Goal: Ask a question

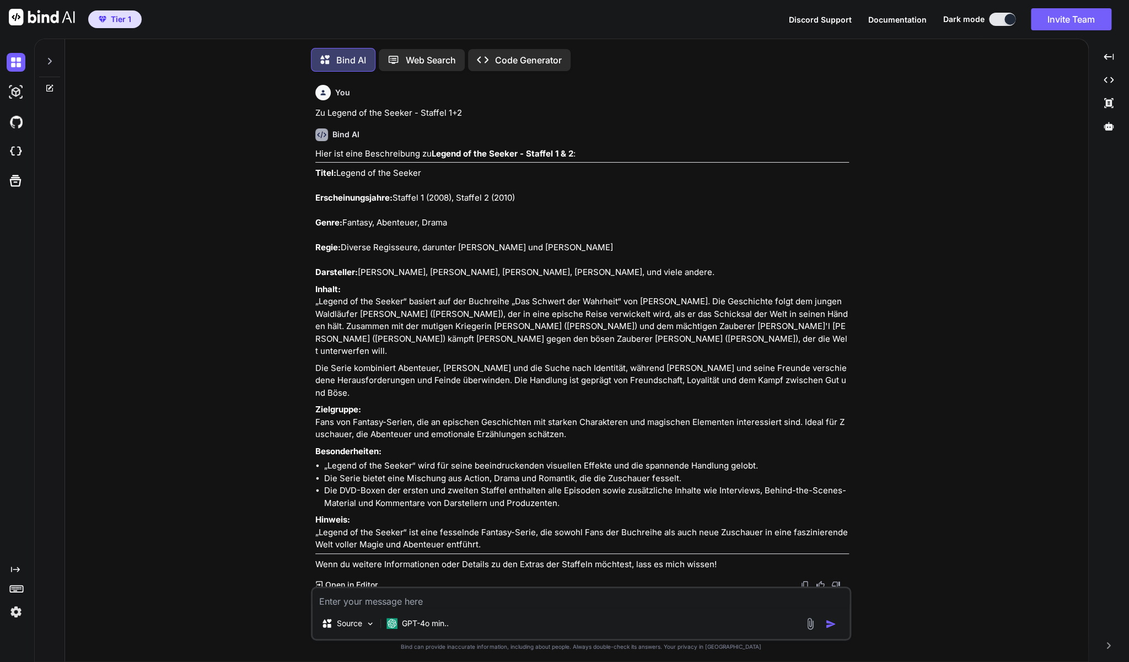
scroll to position [20127, 0]
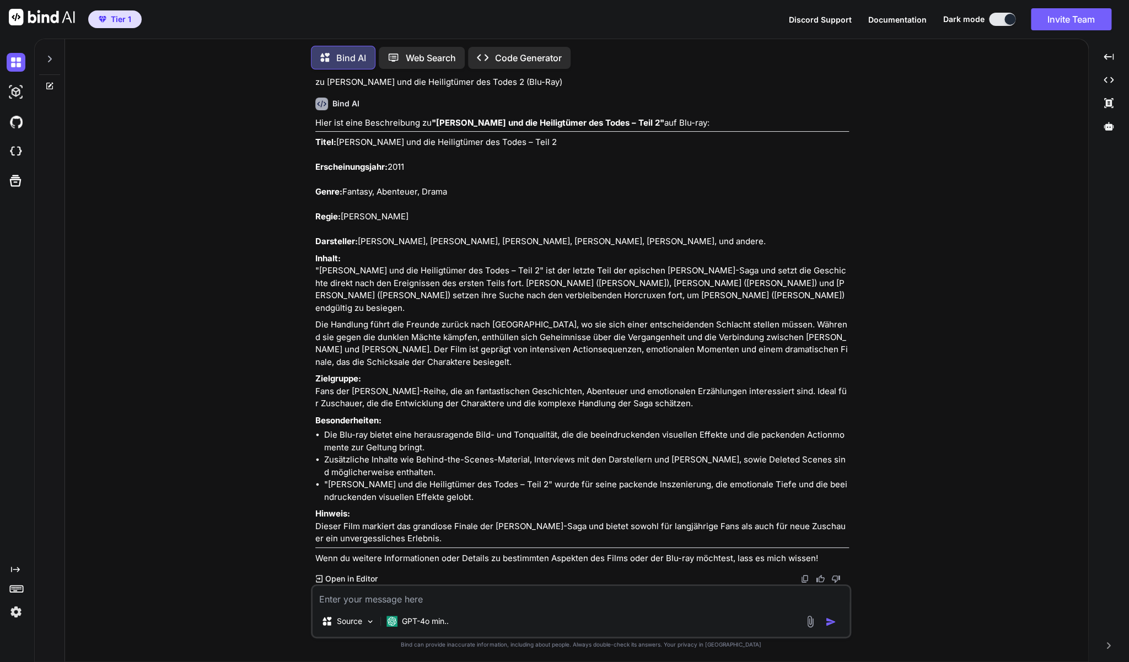
click at [500, 598] on textarea at bounding box center [580, 596] width 537 height 20
type textarea "z"
type textarea "x"
type textarea "zu"
type textarea "x"
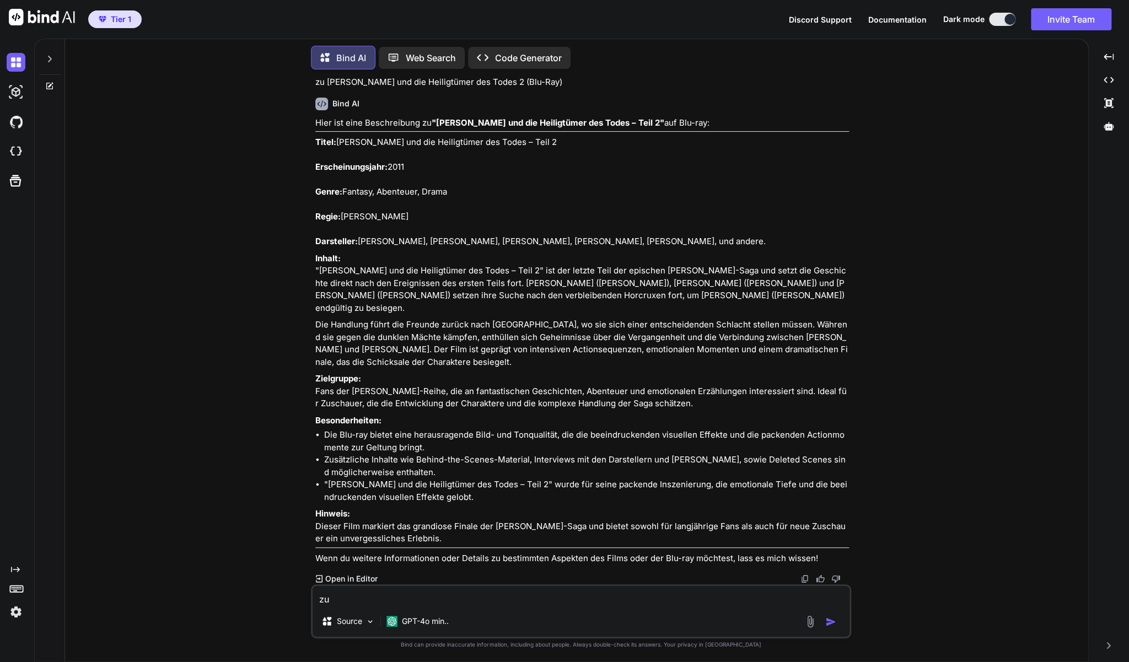
type textarea "zu"
type textarea "x"
paste textarea "Vikingdom: Schlacht um [GEOGRAPHIC_DATA] (DVD)"
type textarea "zu Vikingdom: Schlacht um [GEOGRAPHIC_DATA] (DVD)"
type textarea "x"
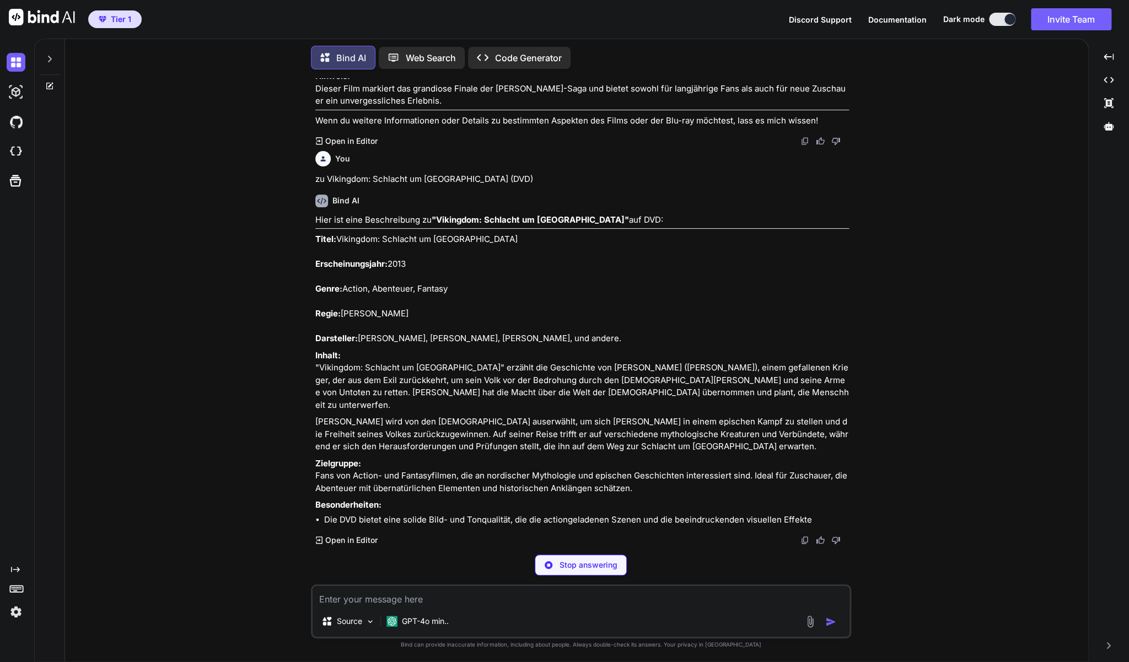
scroll to position [20718, 0]
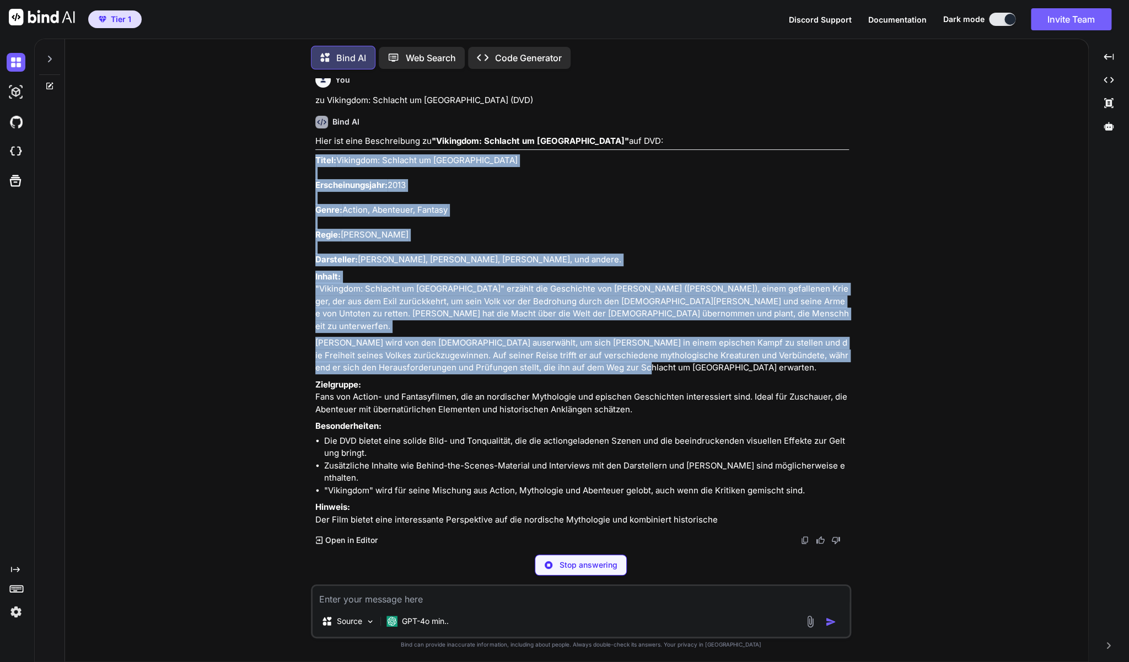
drag, startPoint x: 618, startPoint y: 435, endPoint x: 315, endPoint y: 228, distance: 367.6
click at [315, 228] on div "You Zu Legend of the Seeker - Staffel 1+2 Bind AI Hier ist eine Beschreibung zu…" at bounding box center [582, 311] width 538 height 467
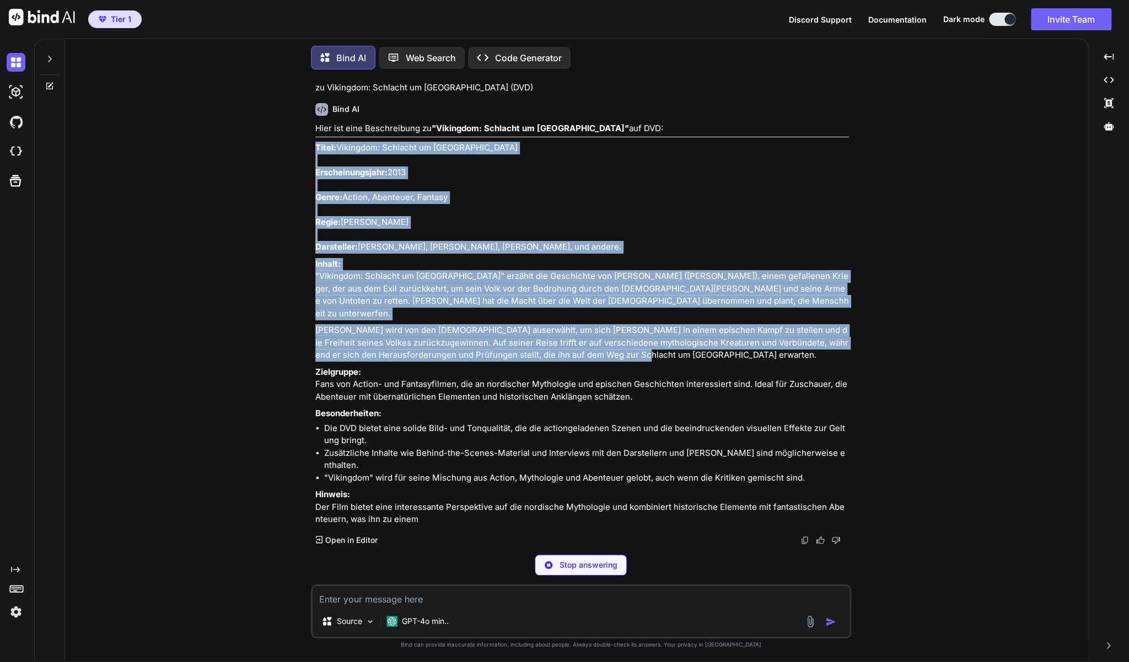
copy div "Titel: Vikingdom: Schlacht um Midgard Erscheinungsjahr: 2013 Genre: Action, Abe…"
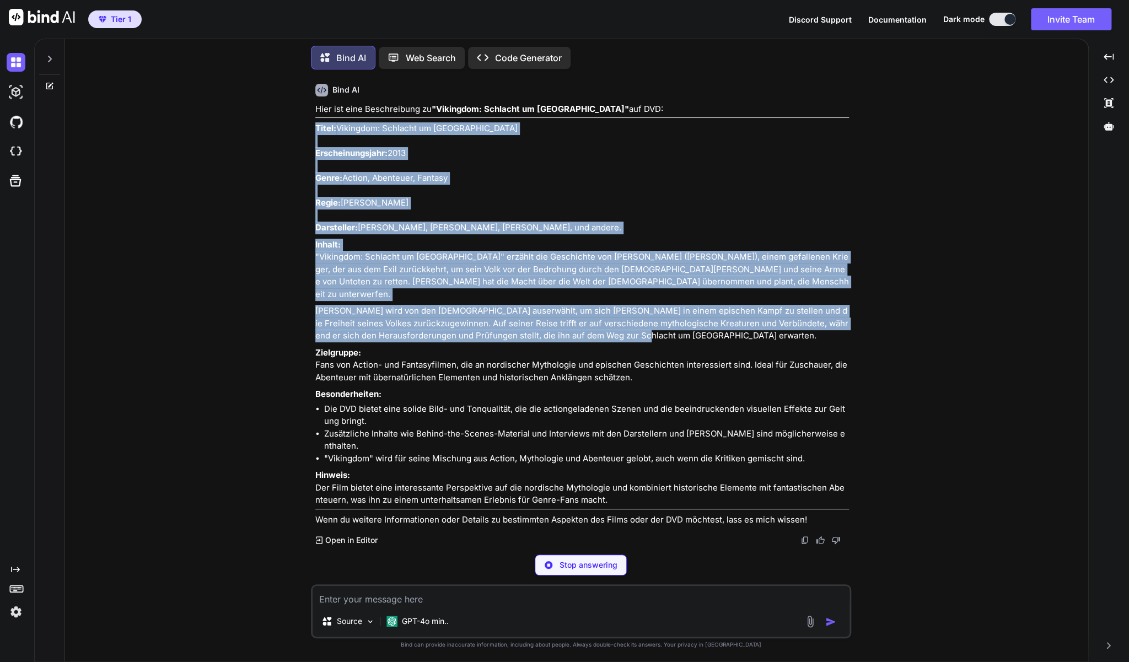
type textarea "x"
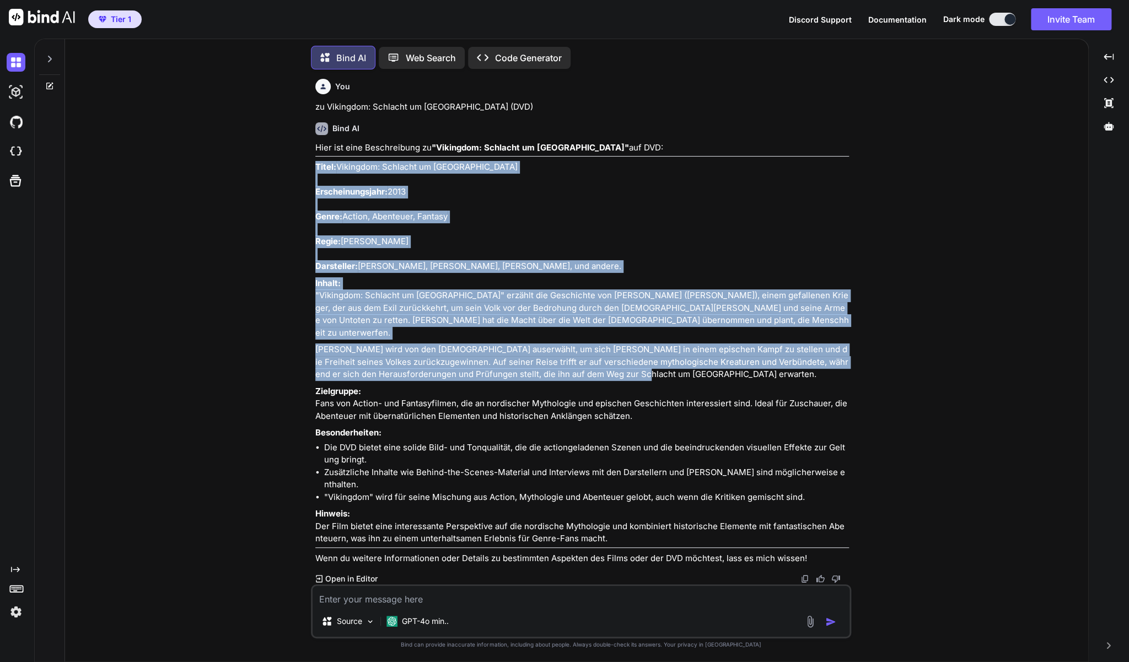
click at [473, 595] on textarea at bounding box center [580, 596] width 537 height 20
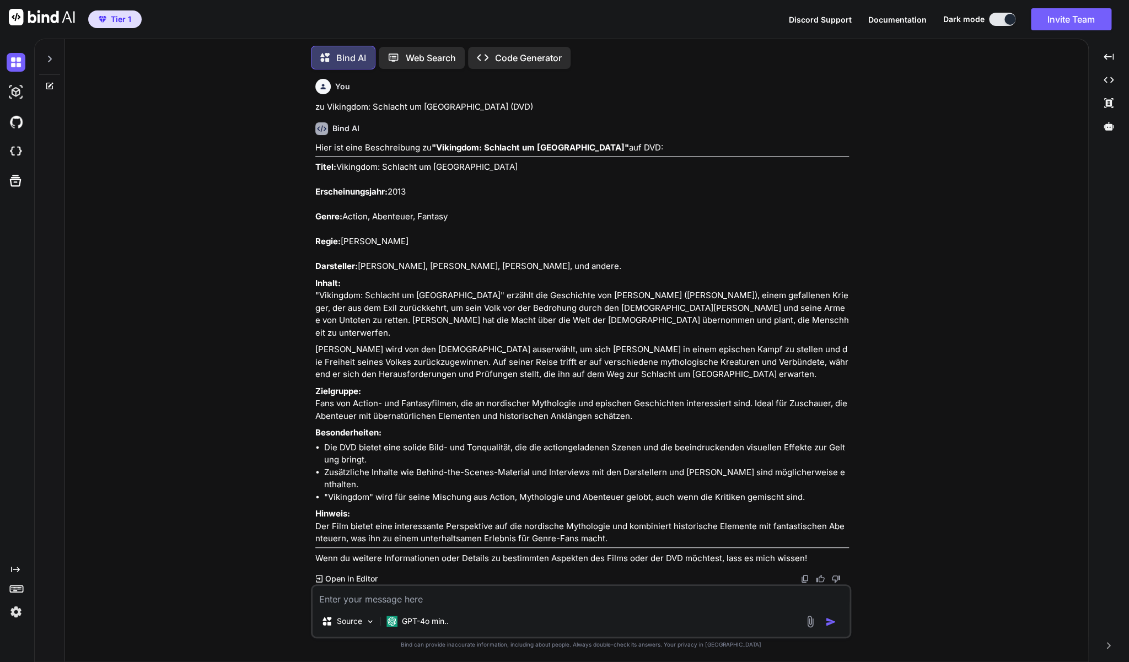
paste textarea "Bangkok Warrior - [PERSON_NAME] (DVD)"
type textarea "Bangkok Warrior - [PERSON_NAME] (DVD)"
type textarea "x"
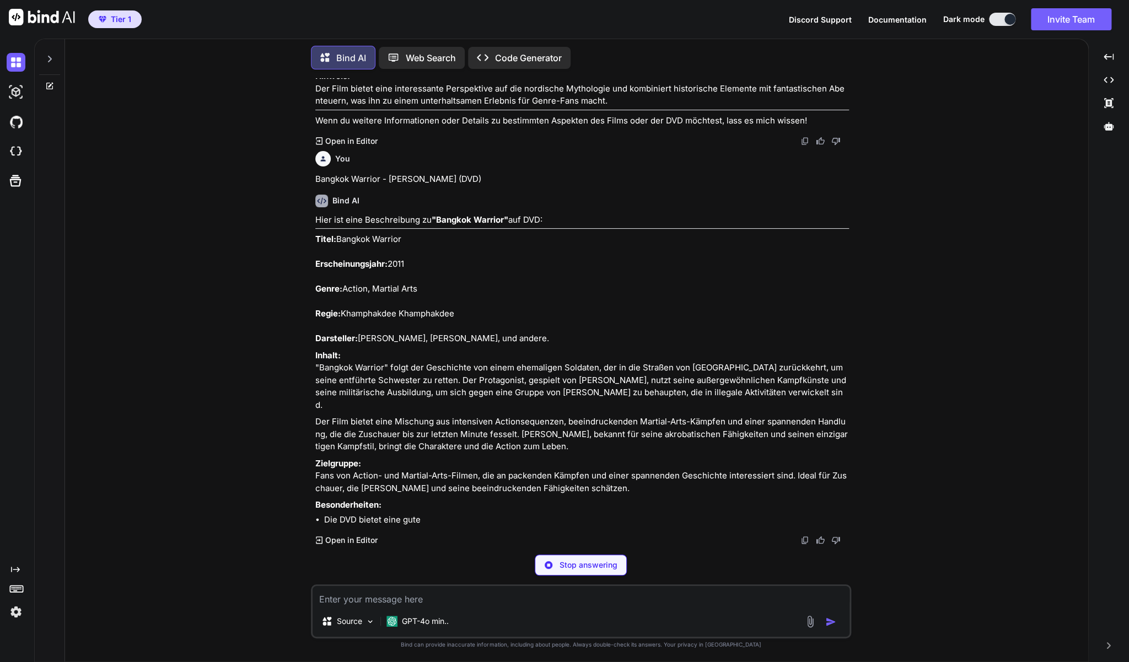
scroll to position [21208, 0]
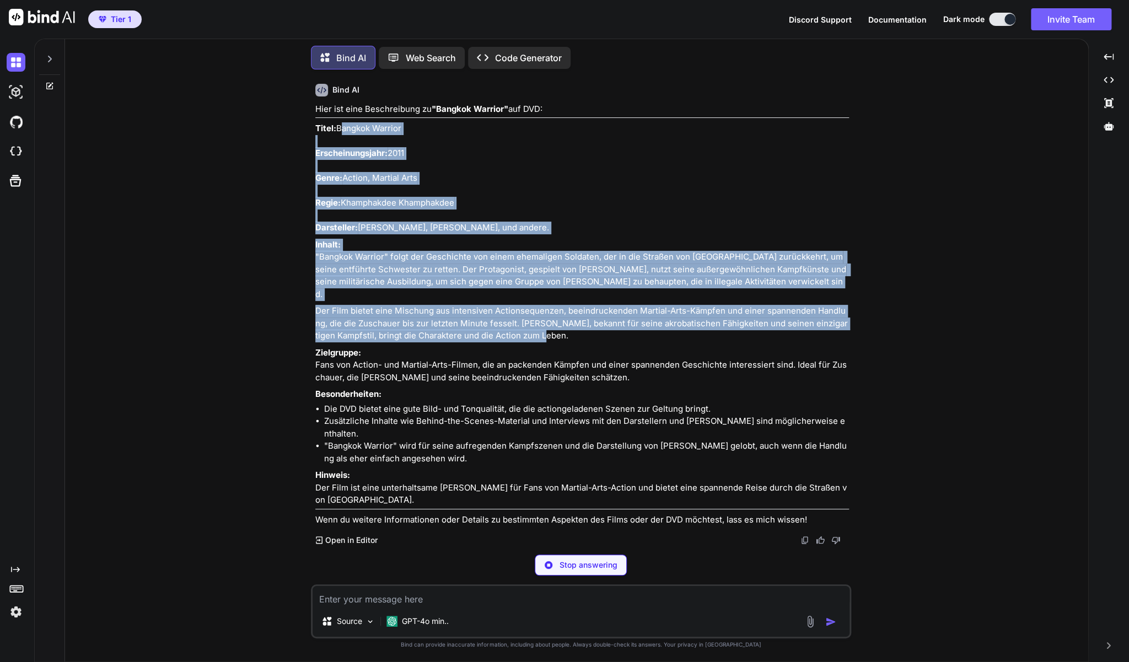
type textarea "x"
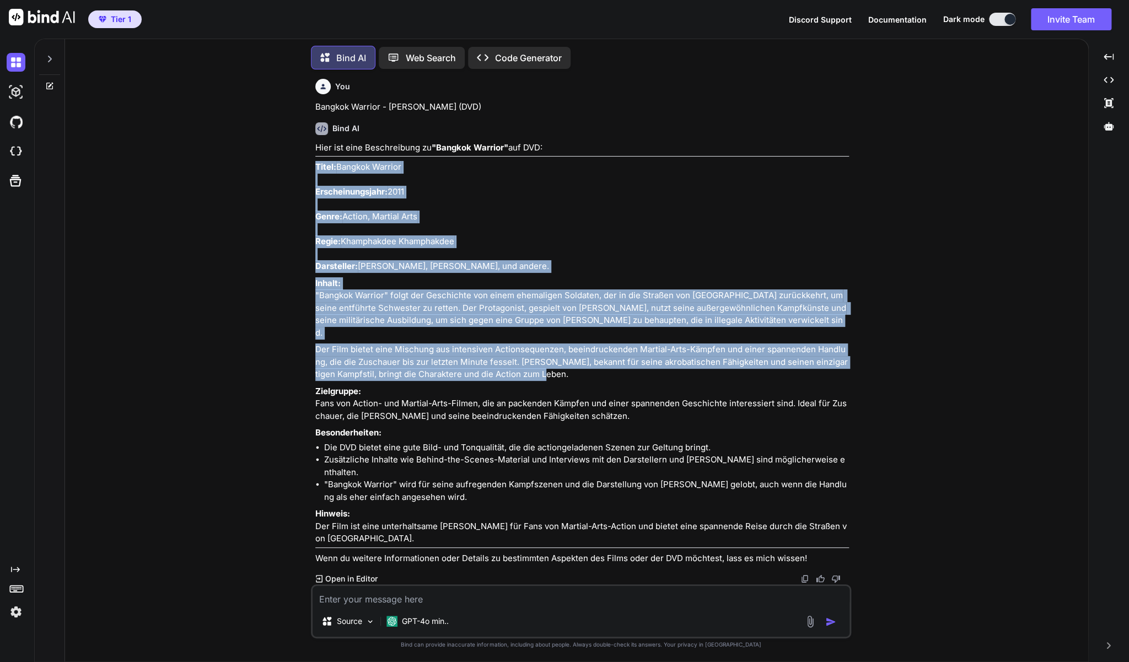
drag, startPoint x: 549, startPoint y: 467, endPoint x: 315, endPoint y: 255, distance: 316.0
click at [315, 255] on div "You Zu Legend of the Seeker - Staffel 1+2 Bind AI Hier ist eine Beschreibung zu…" at bounding box center [582, 331] width 538 height 506
copy div "Titel: Bangkok Warrior Erscheinungsjahr: 2011 Genre: Action, Martial Arts Regie…"
click at [541, 597] on textarea at bounding box center [580, 596] width 537 height 20
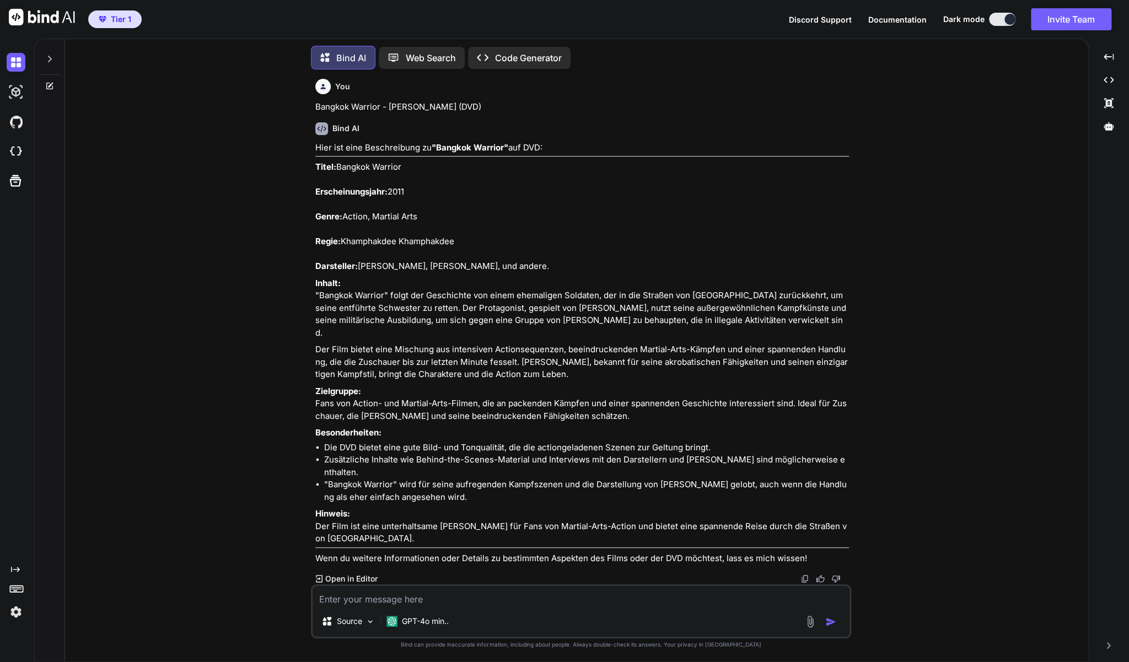
type textarea "z"
type textarea "x"
type textarea "zu"
type textarea "x"
type textarea "zu"
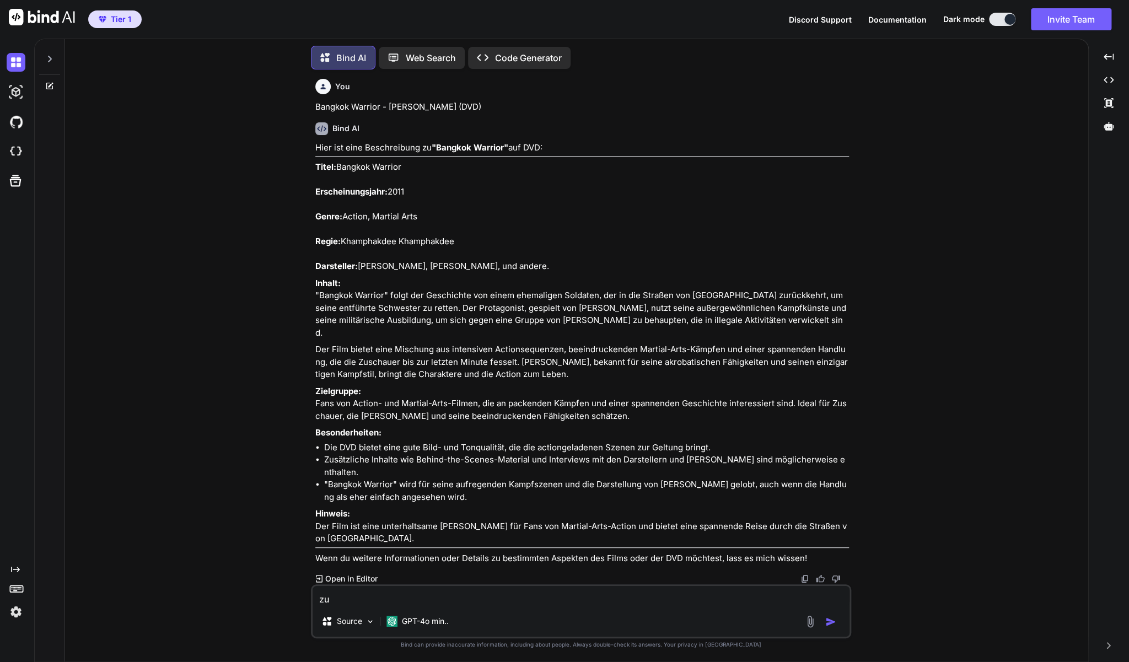
type textarea "x"
paste textarea "Muay Thai Chaiya"
type textarea "zu Muay Thai Chaiya"
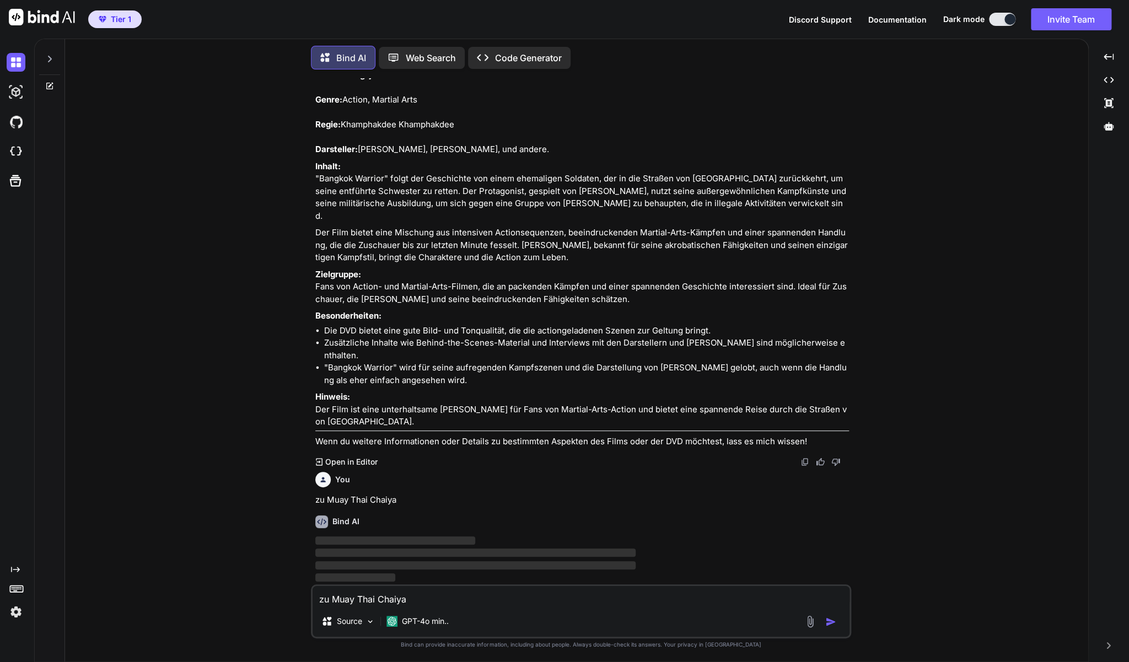
type textarea "x"
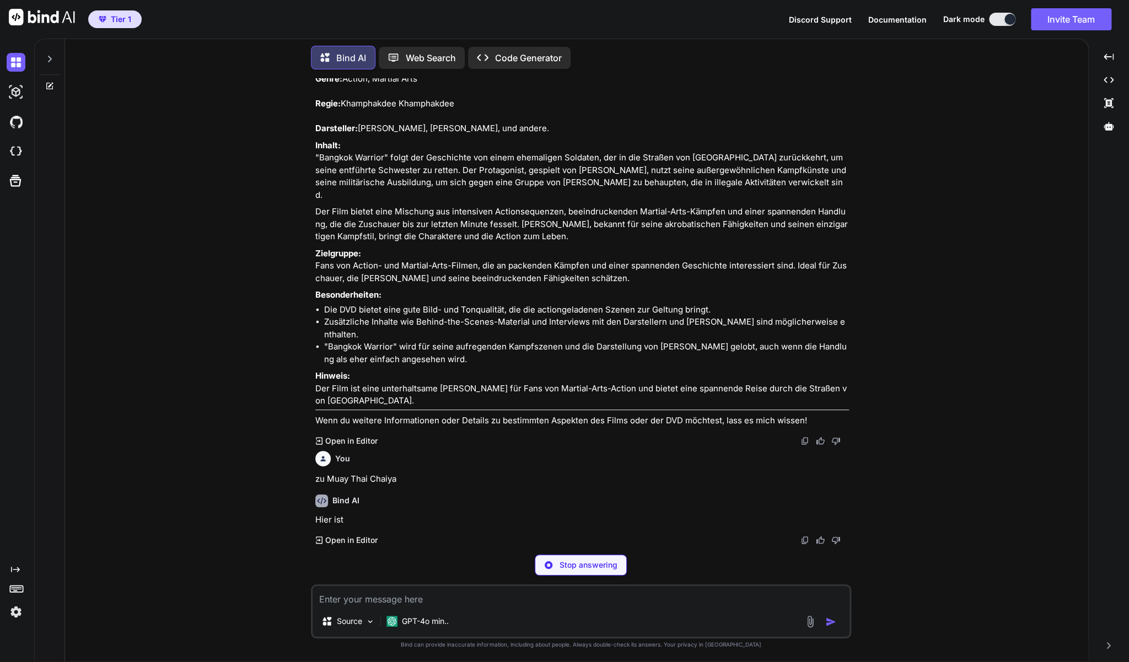
scroll to position [21405, 0]
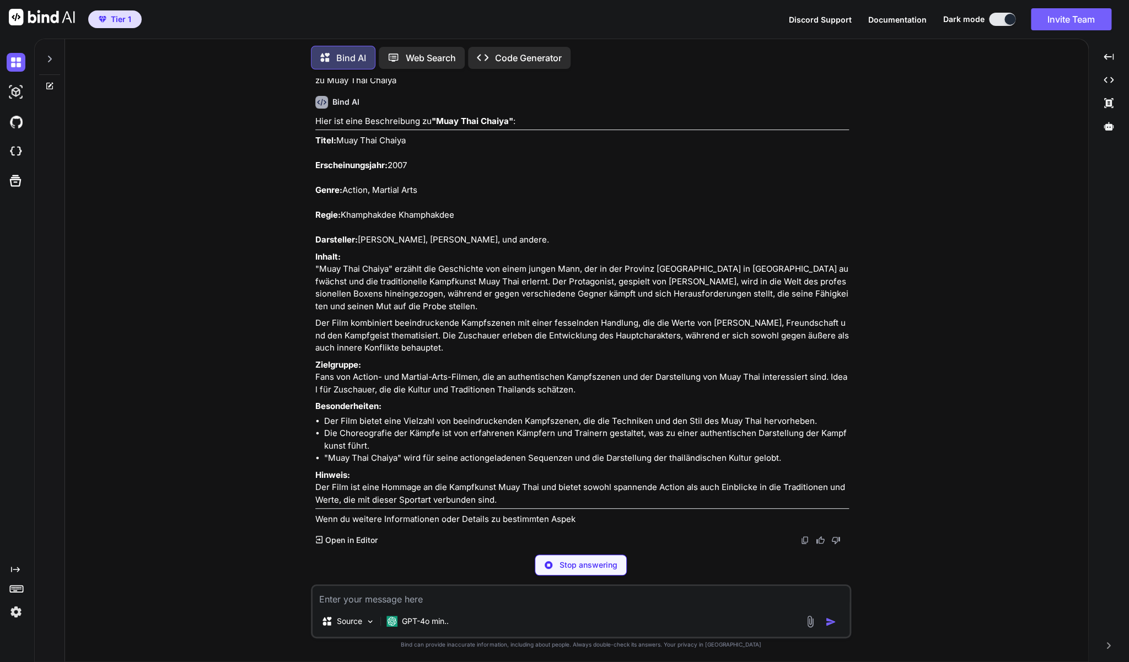
type textarea "x"
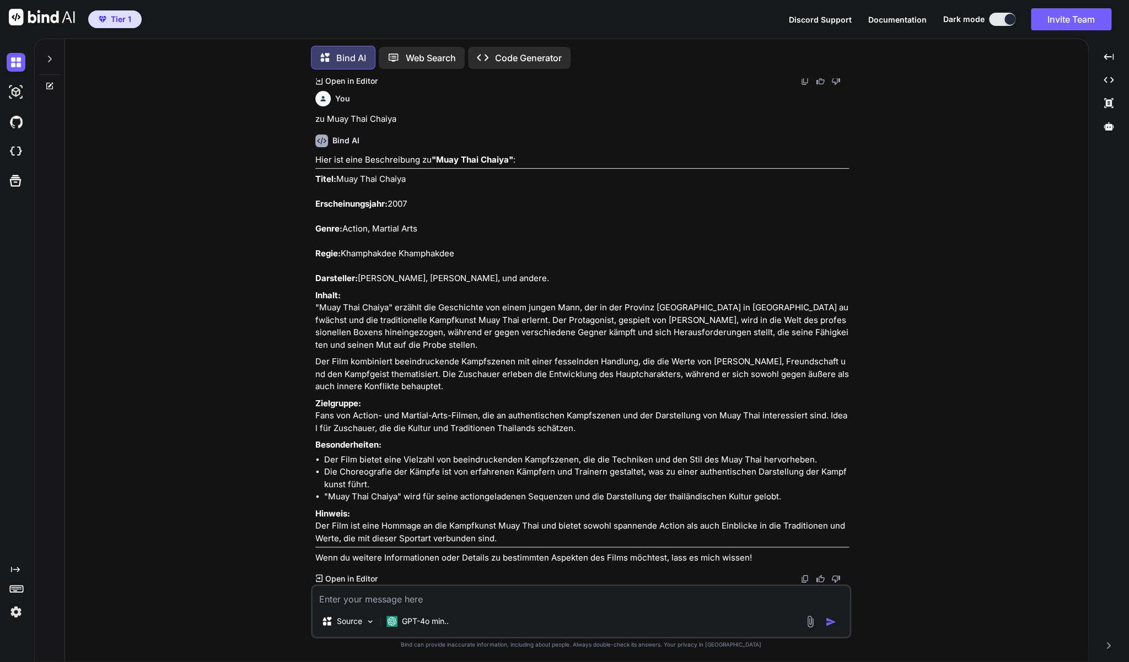
scroll to position [21726, 0]
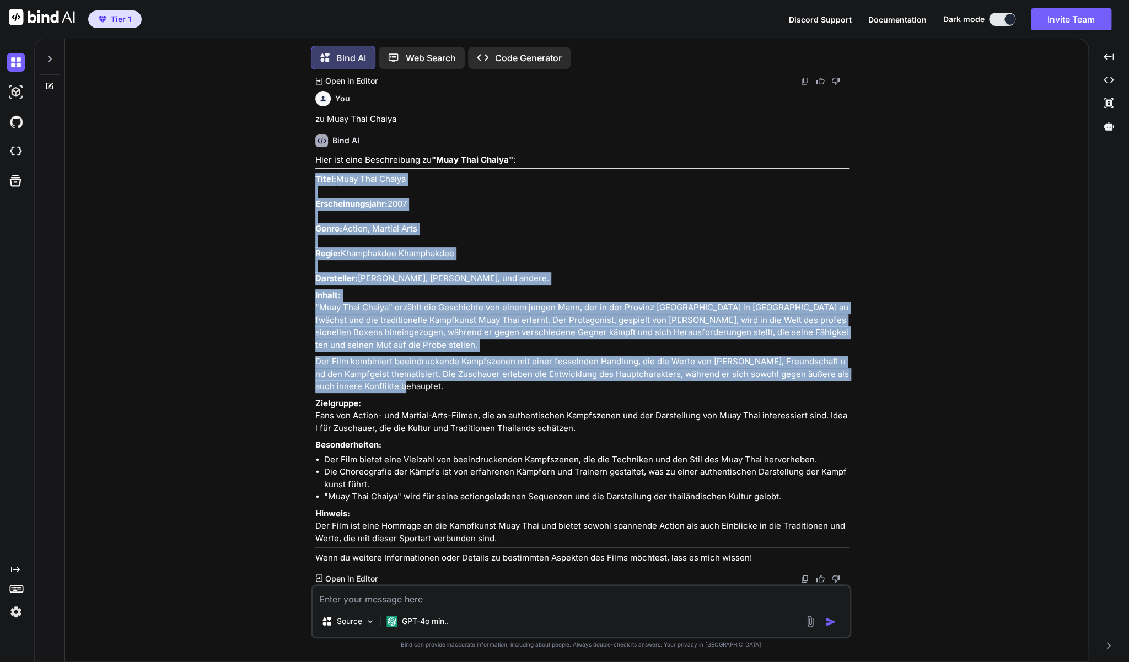
drag, startPoint x: 423, startPoint y: 467, endPoint x: 314, endPoint y: 252, distance: 241.0
click at [314, 252] on div "You Zu Legend of the Seeker - Staffel 1+2 Bind AI Hier ist eine Beschreibung zu…" at bounding box center [582, 331] width 538 height 506
copy div "Titel: Muay Thai Chaiya Erscheinungsjahr: 2007 Genre: Action, Martial Arts Regi…"
click at [468, 603] on textarea at bounding box center [580, 596] width 537 height 20
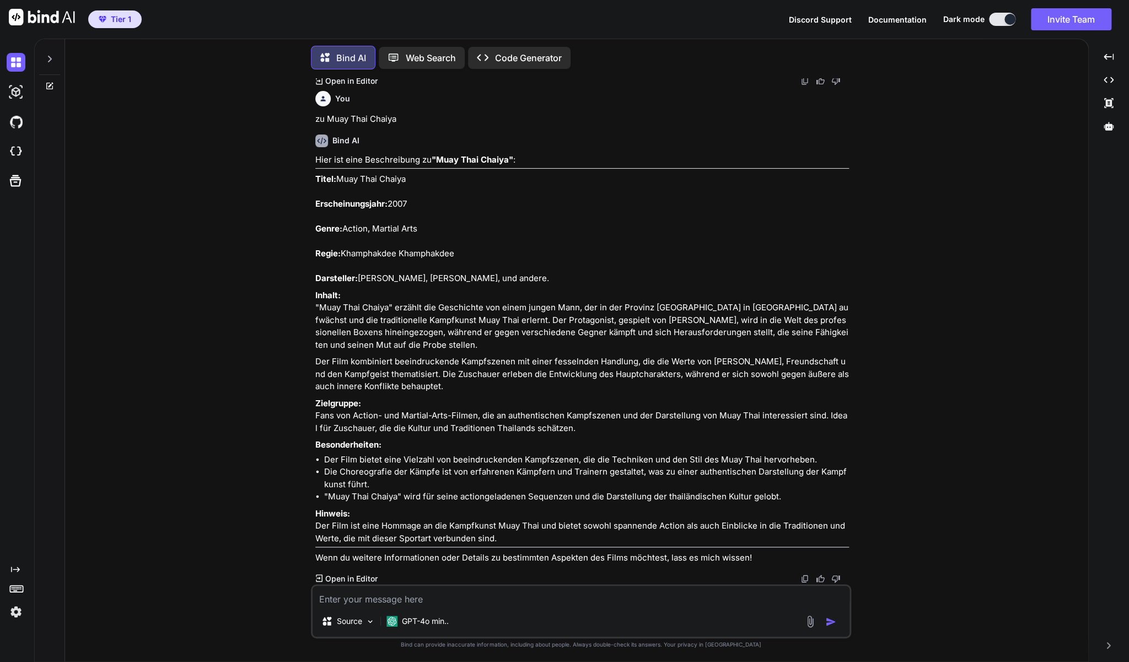
type textarea "z"
type textarea "x"
type textarea "zu"
type textarea "x"
type textarea "zu"
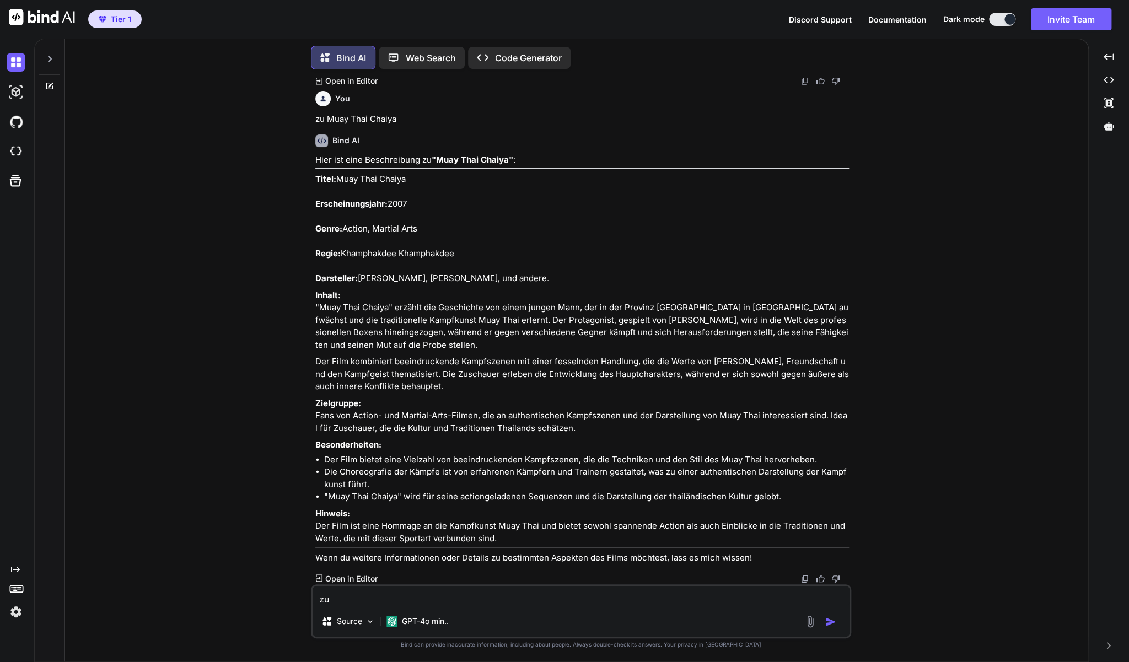
type textarea "x"
paste textarea "Thailand Killer - [PERSON_NAME] (DVD)"
type textarea "zu Thailand Killer - [PERSON_NAME] (DVD)"
type textarea "x"
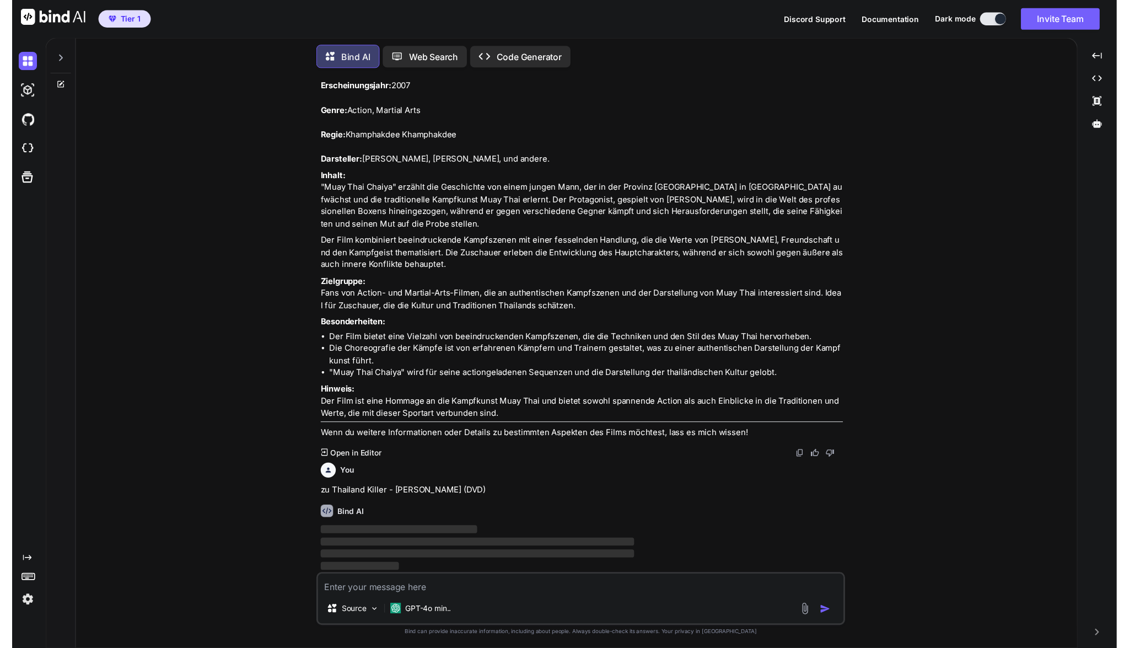
scroll to position [21951, 0]
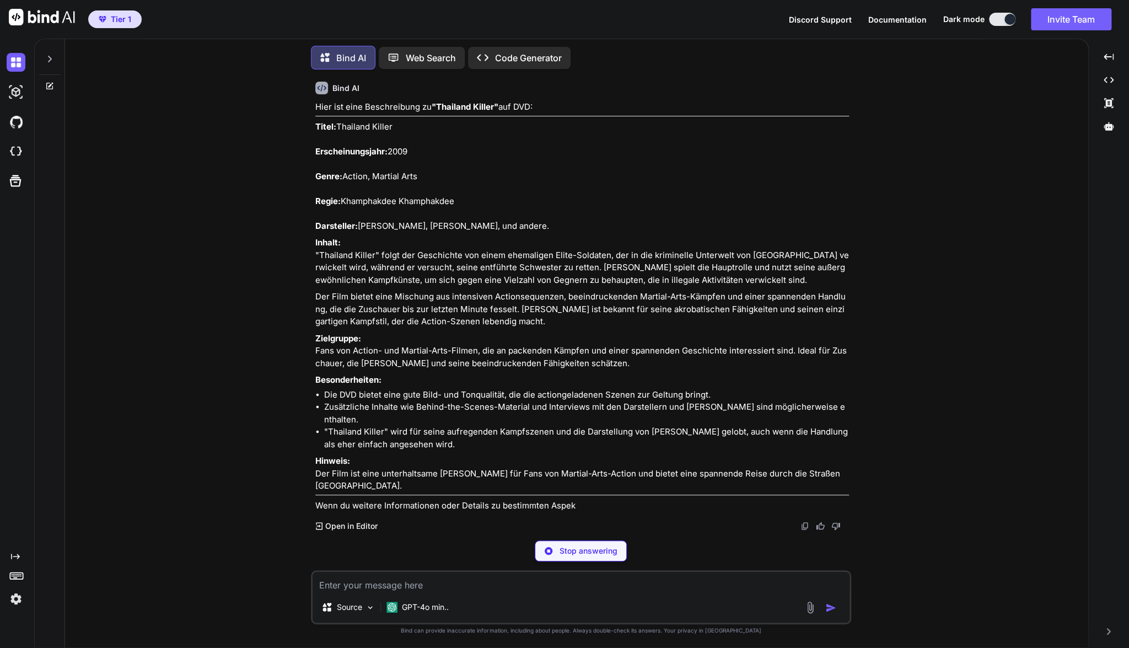
type textarea "x"
